Goal: Contribute content: Contribute content

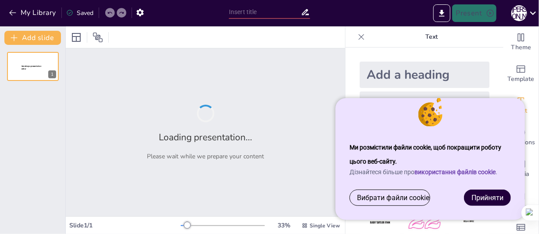
type input "Декоративні розписи як обереги: Історія та сучасність"
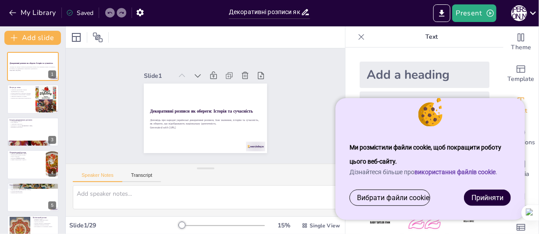
checkbox input "true"
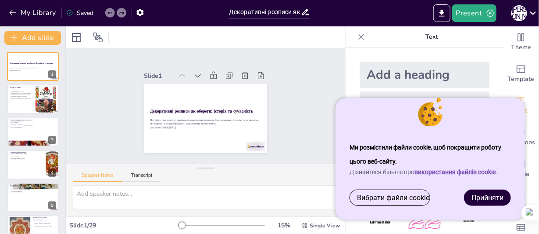
checkbox input "true"
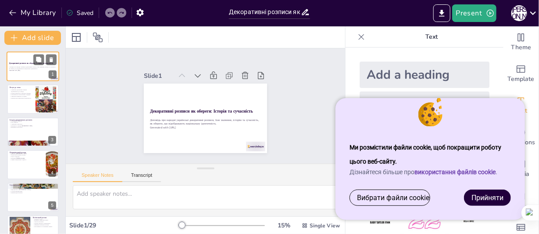
checkbox input "true"
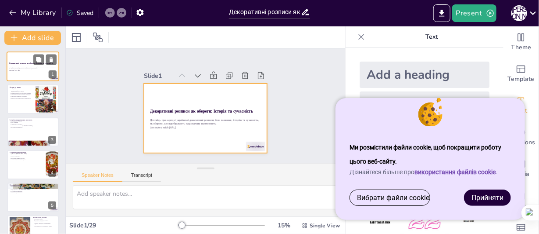
checkbox input "true"
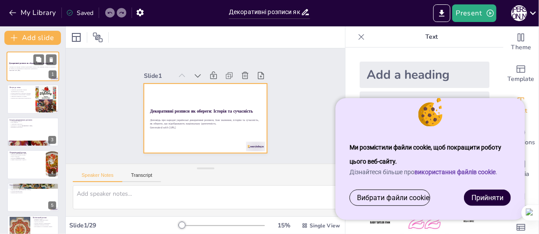
checkbox input "true"
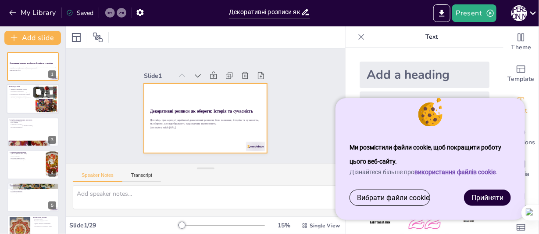
checkbox input "true"
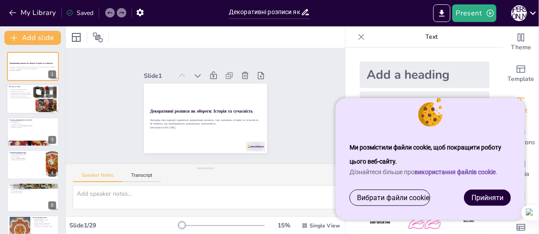
click at [34, 93] on button at bounding box center [38, 92] width 11 height 11
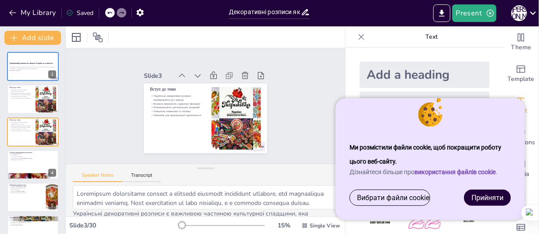
type textarea "Loremipsum dolorsitame consect a elitsedd eiusmodt incididunt utlabore, etd mag…"
checkbox input "true"
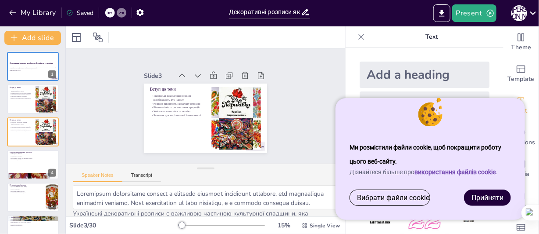
checkbox input "true"
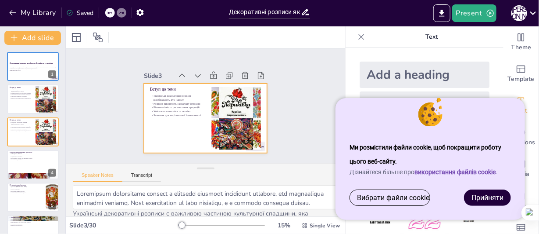
checkbox input "true"
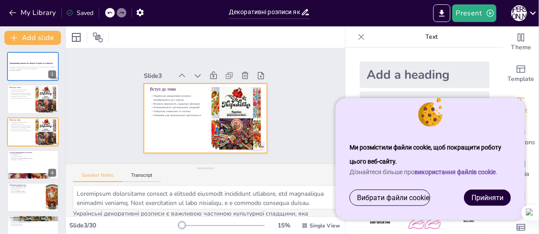
checkbox input "true"
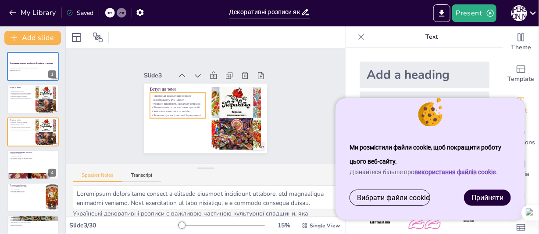
checkbox input "true"
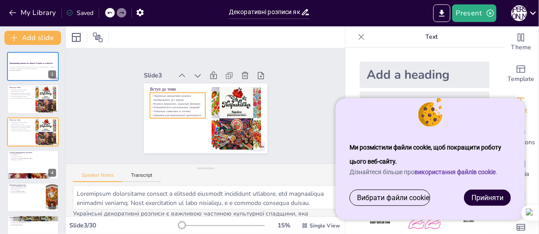
checkbox input "true"
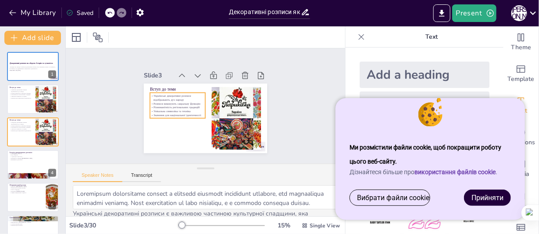
checkbox input "true"
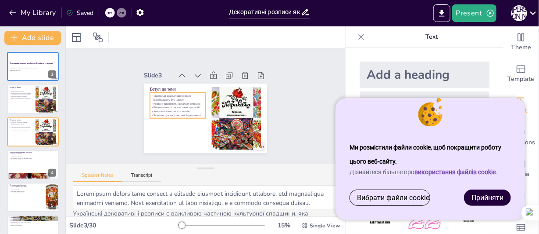
checkbox input "true"
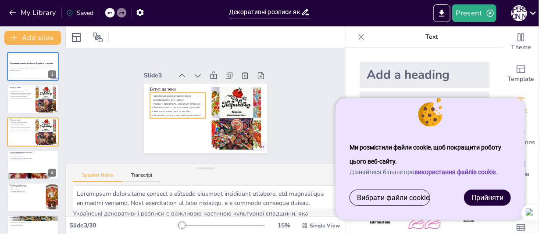
checkbox input "true"
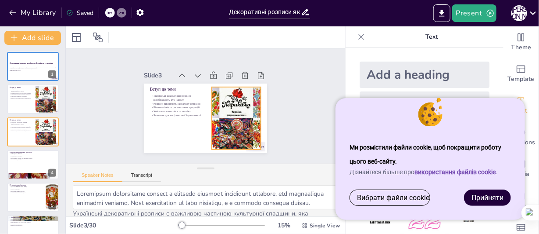
checkbox input "true"
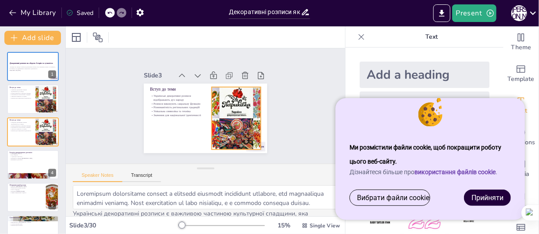
checkbox input "true"
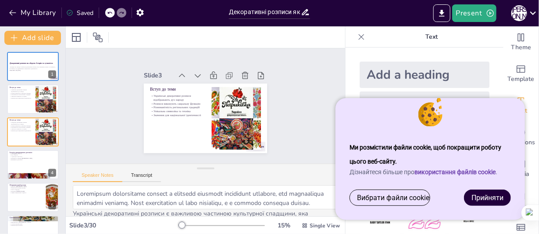
checkbox input "true"
click at [487, 194] on font "Прийняти" at bounding box center [488, 197] width 32 height 8
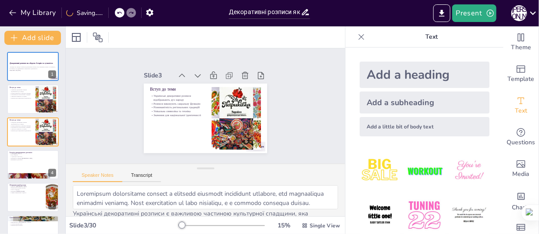
checkbox input "true"
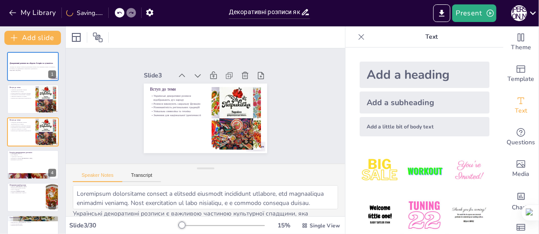
checkbox input "true"
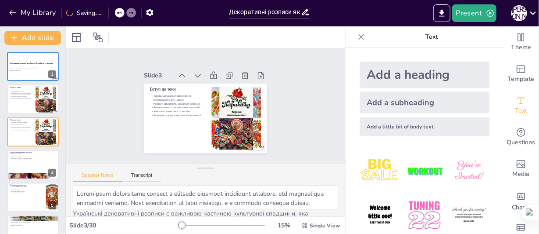
checkbox input "true"
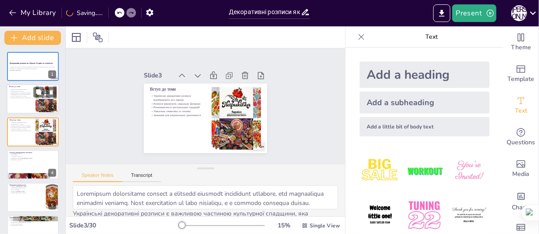
checkbox input "true"
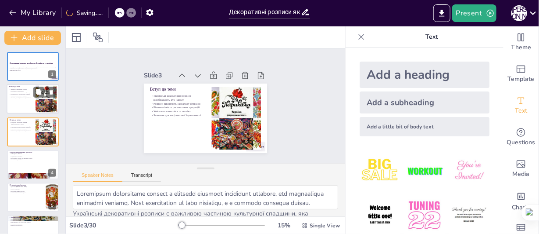
checkbox input "true"
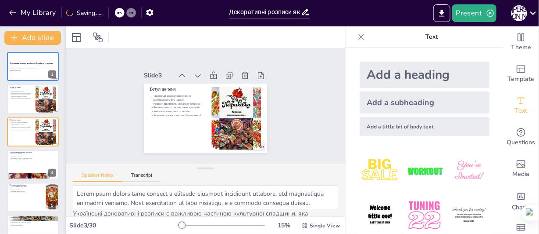
checkbox input "true"
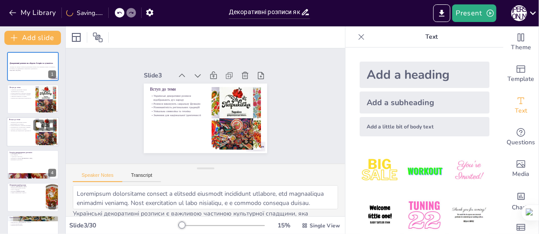
checkbox input "true"
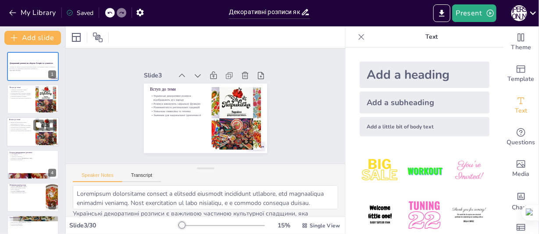
checkbox input "true"
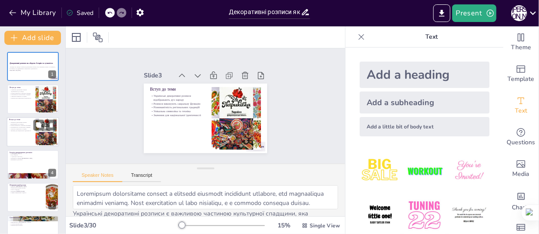
checkbox input "true"
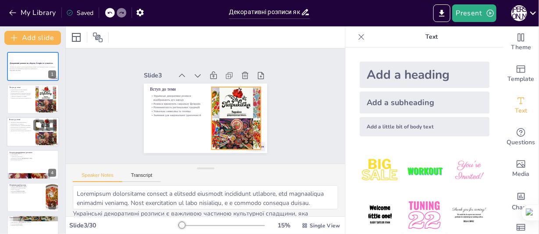
checkbox input "true"
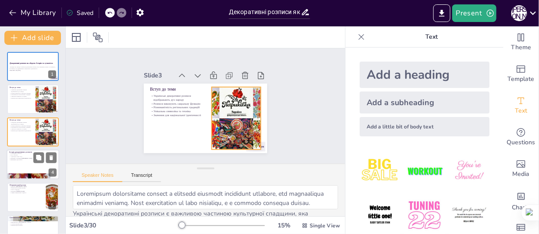
checkbox input "true"
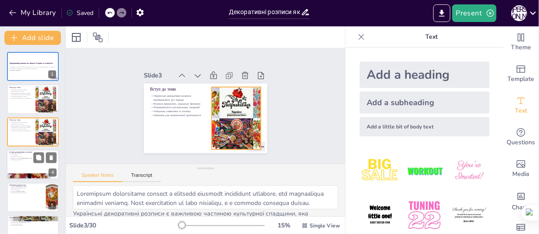
checkbox input "true"
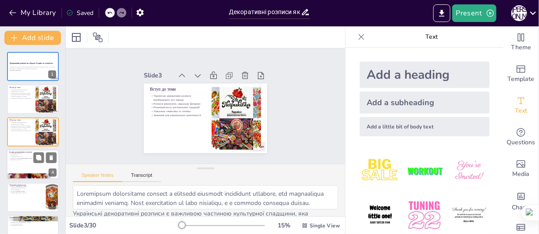
checkbox input "true"
click at [41, 163] on div at bounding box center [33, 164] width 53 height 30
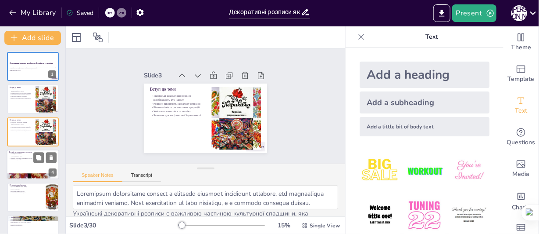
type textarea "Loremipsumd sitamet conse adipisc elitsed d eiusmodtemp incididu, ut laboreetdo…"
checkbox input "true"
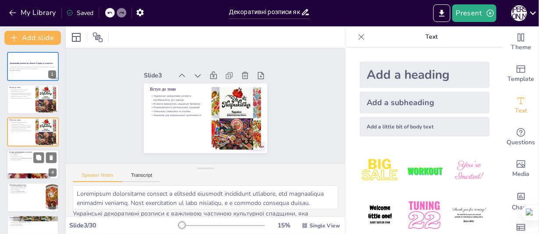
checkbox input "true"
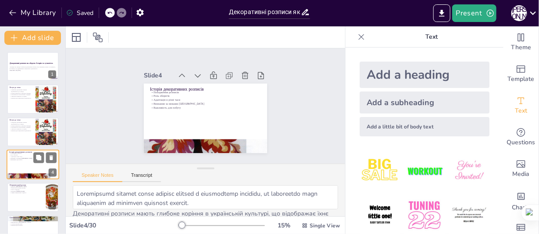
scroll to position [25, 0]
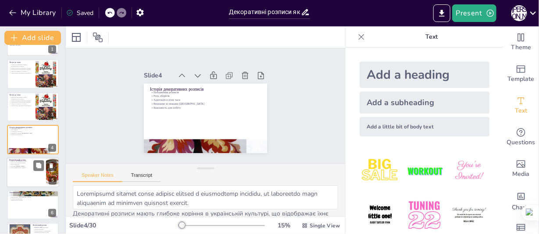
checkbox input "true"
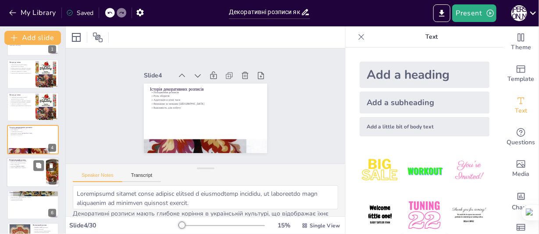
checkbox input "true"
click at [38, 178] on div at bounding box center [33, 172] width 53 height 30
type textarea "Петриківський розпис став символом України, відзначений ЮНЕСКО, що підкреслює й…"
checkbox input "true"
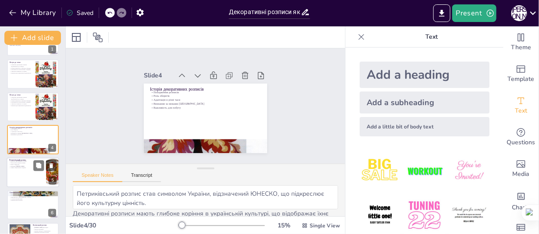
checkbox input "true"
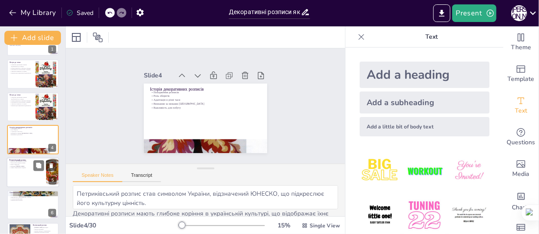
checkbox input "true"
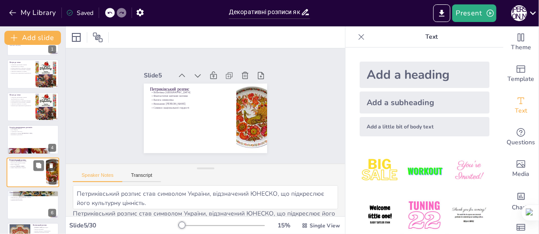
scroll to position [58, 0]
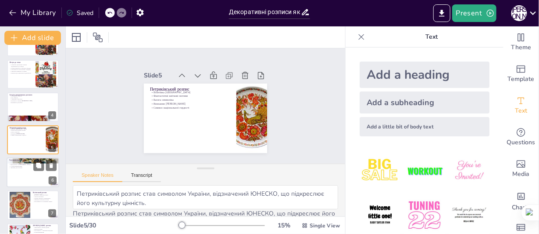
click at [29, 180] on div at bounding box center [33, 172] width 53 height 30
type textarea "Самчиківський розпис має глибоке коріння, що відображає традиції регіону, в яко…"
checkbox input "true"
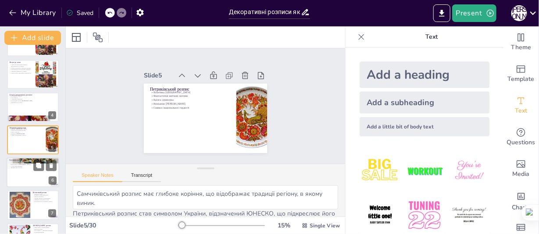
checkbox input "true"
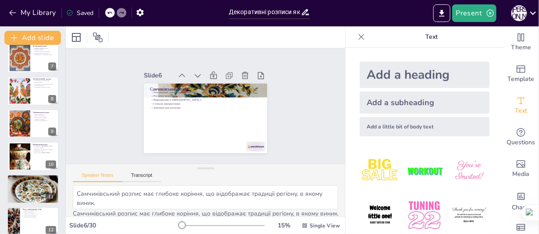
checkbox input "true"
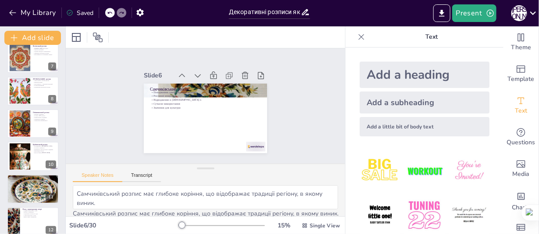
checkbox input "true"
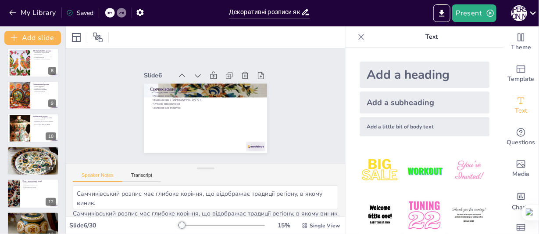
checkbox input "true"
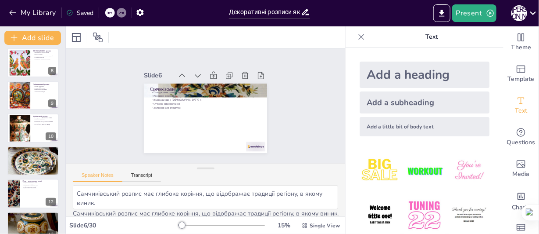
checkbox input "true"
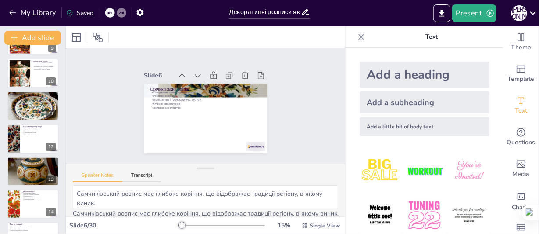
checkbox input "true"
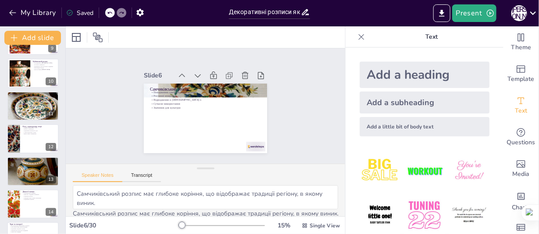
checkbox input "true"
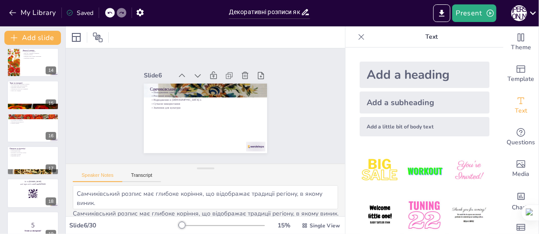
checkbox input "true"
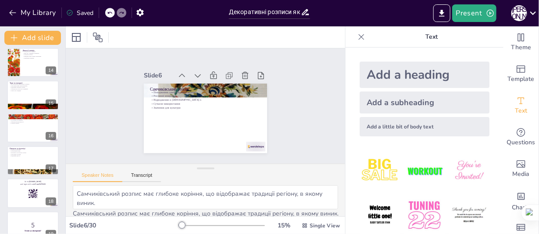
checkbox input "true"
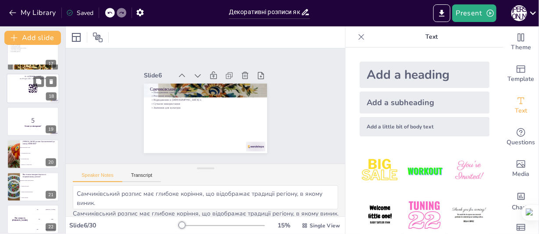
click at [27, 91] on div at bounding box center [33, 89] width 53 height 30
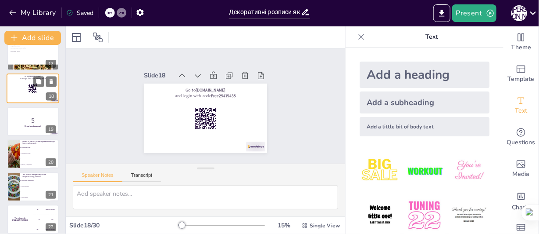
scroll to position [482, 0]
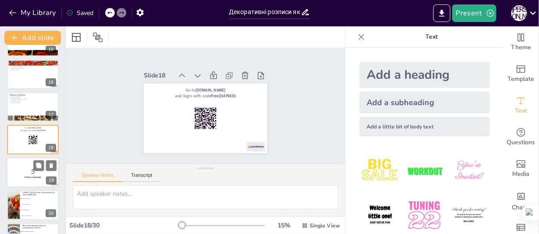
click at [29, 166] on p "5" at bounding box center [32, 171] width 47 height 10
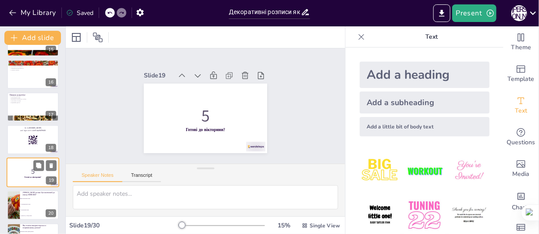
scroll to position [515, 0]
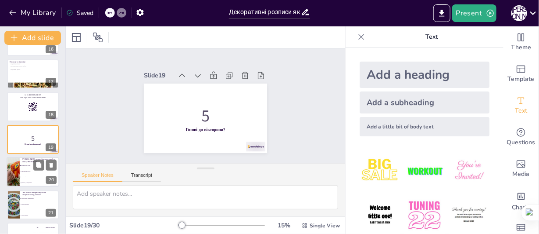
click at [36, 172] on li "Самчиківський розпис" at bounding box center [40, 172] width 40 height 6
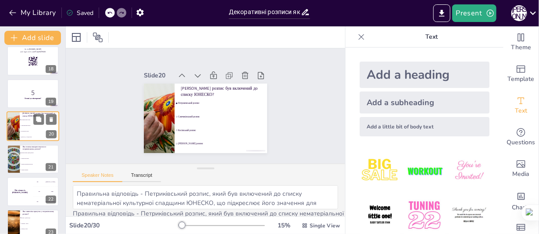
scroll to position [561, 0]
click at [25, 163] on span "Техніка малювання пензлем" at bounding box center [40, 163] width 38 height 1
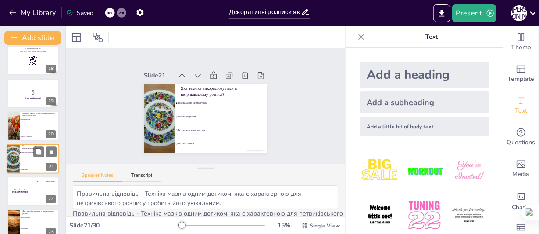
scroll to position [580, 0]
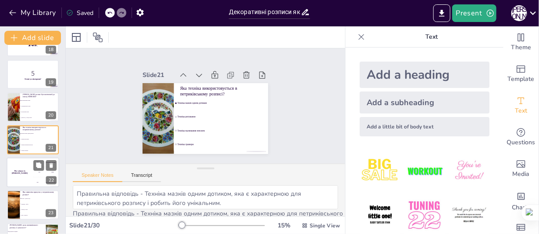
click at [25, 174] on div "The winner is [PERSON_NAME]" at bounding box center [20, 172] width 26 height 30
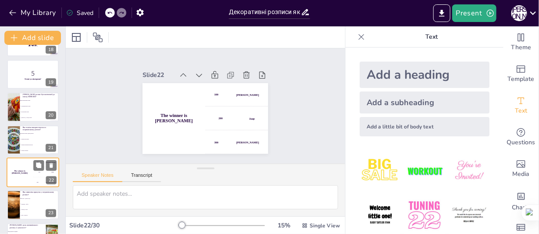
scroll to position [612, 0]
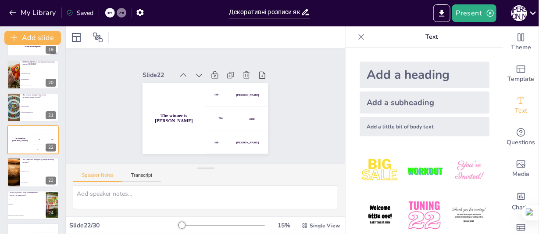
click at [33, 172] on li "Ромашка - любов" at bounding box center [40, 172] width 40 height 6
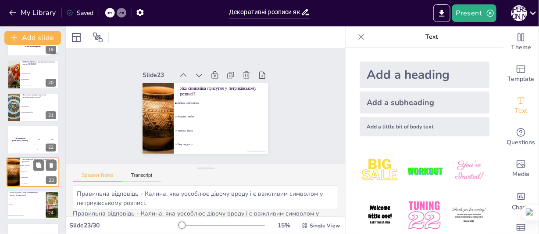
scroll to position [645, 0]
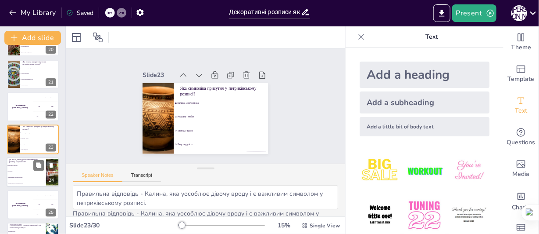
click at [25, 180] on li "Використання в сучасному мистецтві" at bounding box center [27, 183] width 40 height 6
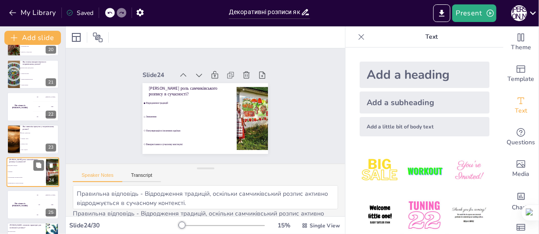
scroll to position [678, 0]
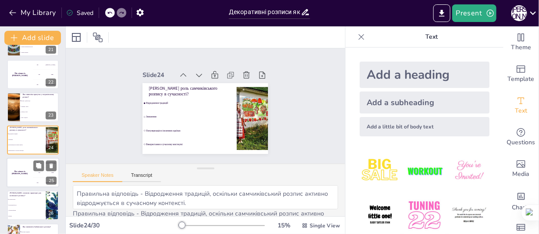
click at [11, 181] on div "The winner is [PERSON_NAME]" at bounding box center [20, 172] width 26 height 30
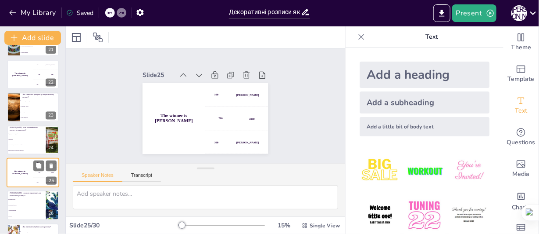
scroll to position [711, 0]
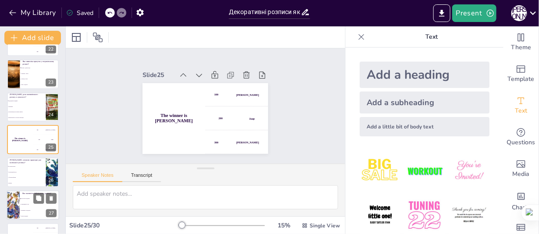
click at [22, 196] on li "Культурна спадщина" at bounding box center [40, 198] width 40 height 6
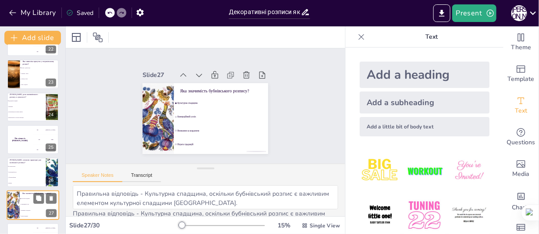
scroll to position [776, 0]
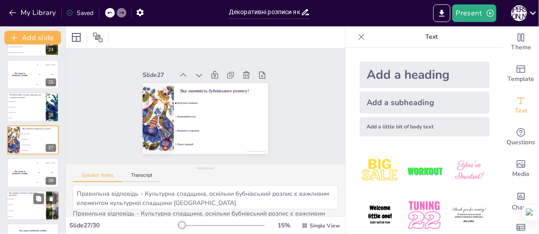
click at [21, 204] on span "Розпис одягу" at bounding box center [27, 204] width 38 height 1
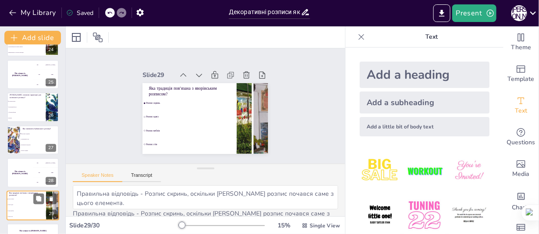
scroll to position [801, 0]
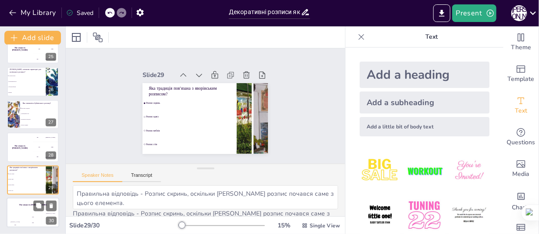
click at [28, 209] on div "The winner is [PERSON_NAME]" at bounding box center [33, 204] width 53 height 15
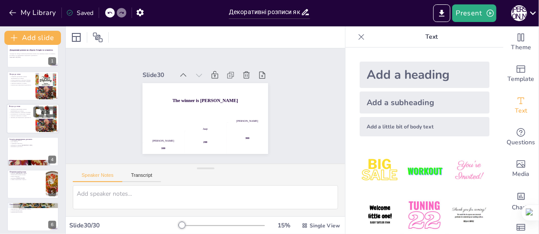
scroll to position [0, 0]
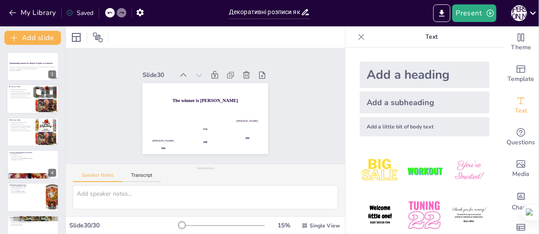
click at [23, 109] on div at bounding box center [33, 99] width 53 height 30
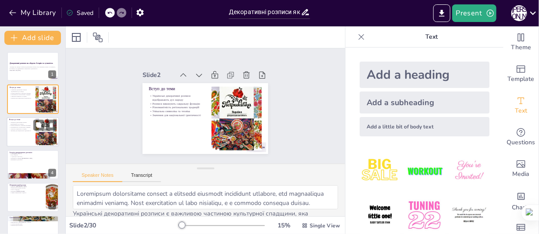
click at [25, 137] on div at bounding box center [33, 132] width 53 height 30
